Goal: Communication & Community: Connect with others

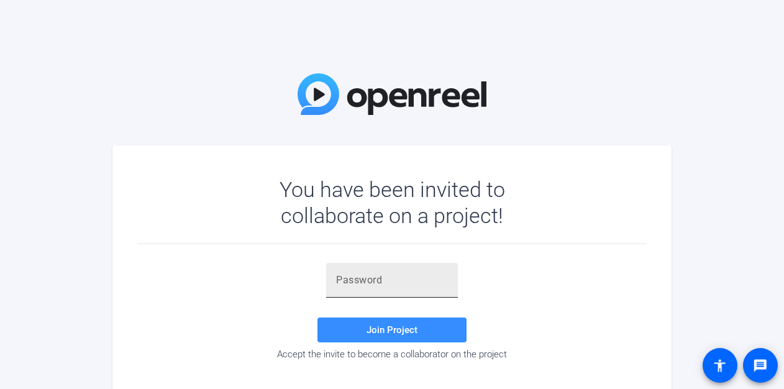
click at [366, 281] on input "text" at bounding box center [392, 280] width 112 height 15
paste input "eN^^ZE"
type input "eN^^ZE"
click at [373, 325] on span "Join Project" at bounding box center [391, 329] width 51 height 11
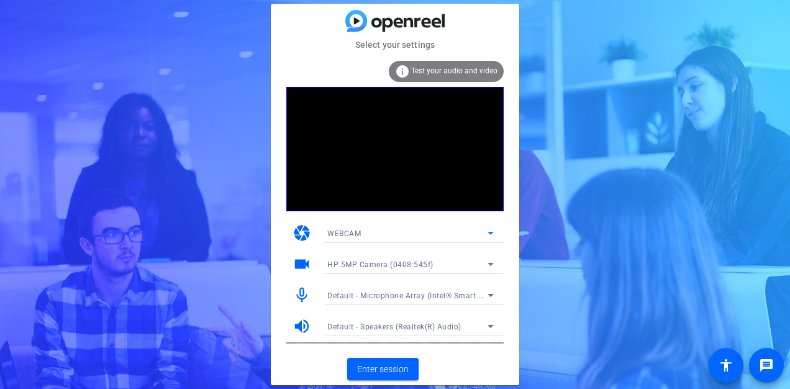
click at [380, 237] on div "WEBCAM" at bounding box center [407, 233] width 160 height 16
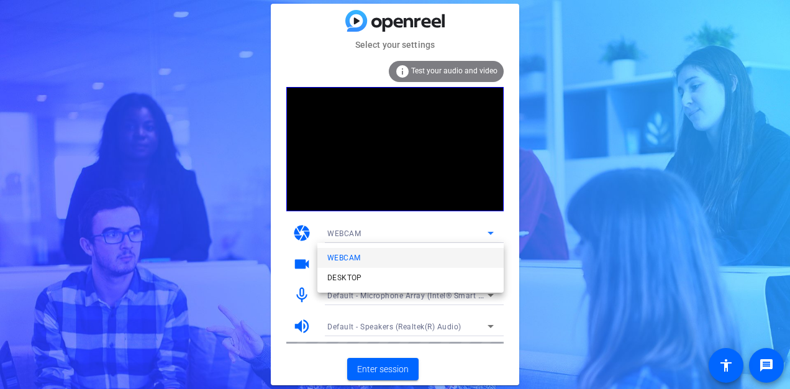
click at [388, 228] on div at bounding box center [395, 194] width 790 height 389
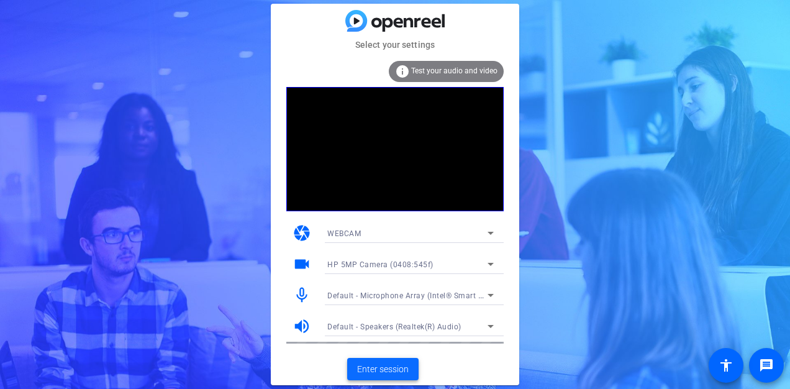
click at [389, 367] on span "Enter session" at bounding box center [383, 369] width 52 height 13
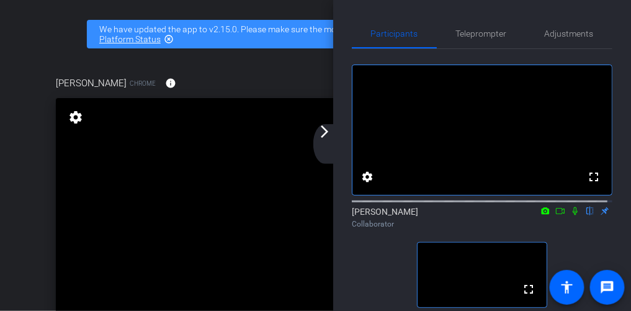
drag, startPoint x: 725, startPoint y: 0, endPoint x: 299, endPoint y: 80, distance: 433.4
click at [299, 80] on div "Ryan Clancy Chrome info ROOM ID: 801797636" at bounding box center [316, 83] width 520 height 30
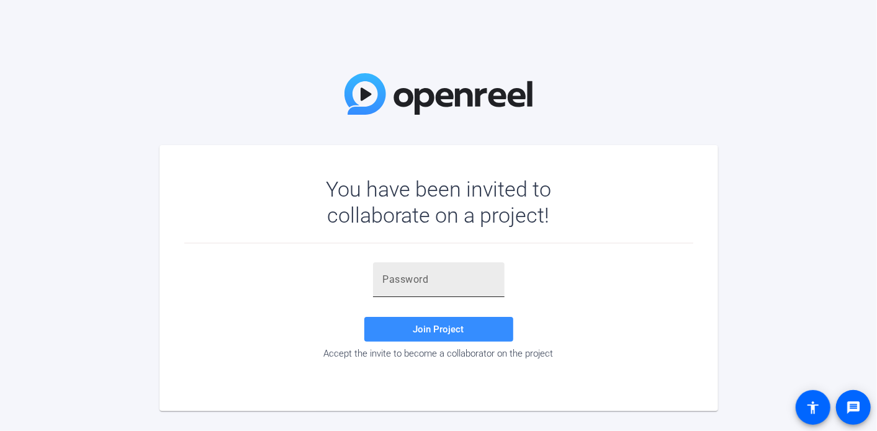
drag, startPoint x: 556, startPoint y: 0, endPoint x: 438, endPoint y: 275, distance: 299.0
click at [438, 275] on input "text" at bounding box center [439, 280] width 112 height 15
paste input "eN^^ZE"
type input "eN^^ZE"
click at [438, 310] on span "Join Project" at bounding box center [438, 329] width 51 height 11
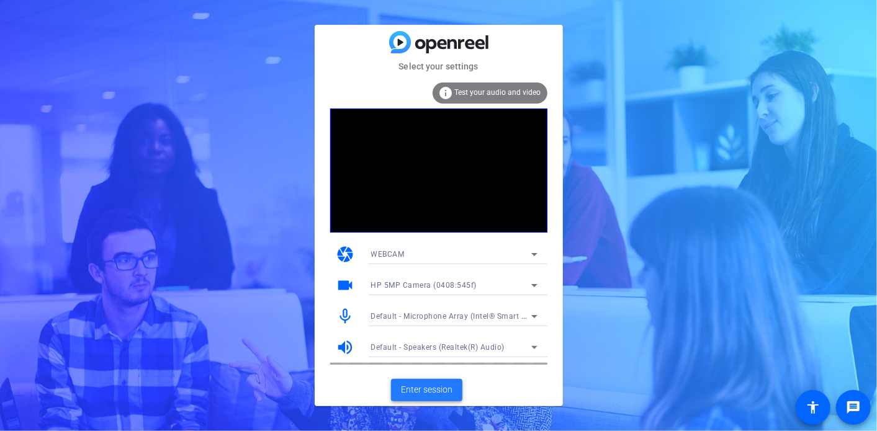
click at [445, 310] on span "Enter session" at bounding box center [427, 390] width 52 height 13
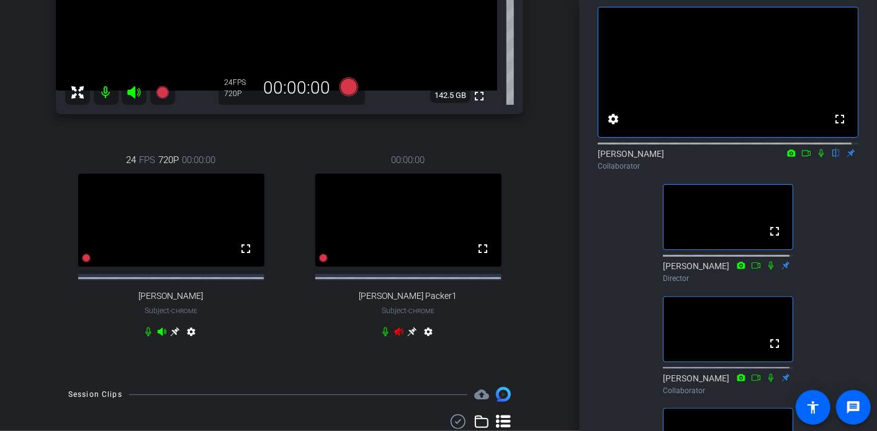
scroll to position [269, 0]
click at [626, 158] on icon at bounding box center [807, 153] width 10 height 9
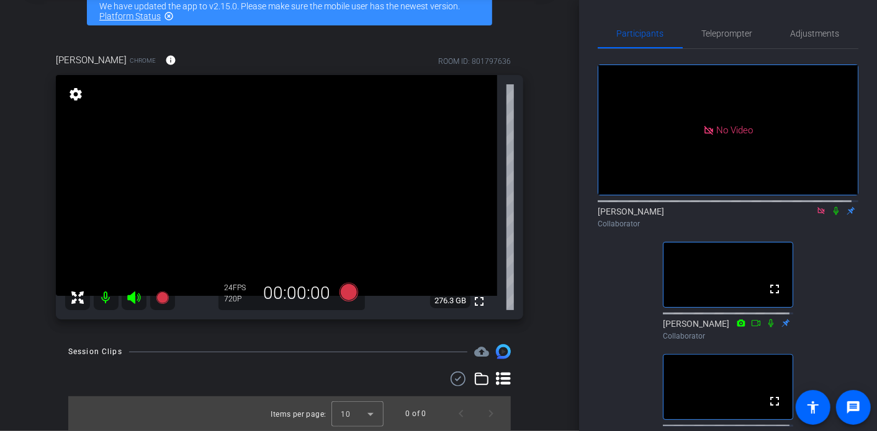
scroll to position [0, 0]
